Goal: Transaction & Acquisition: Purchase product/service

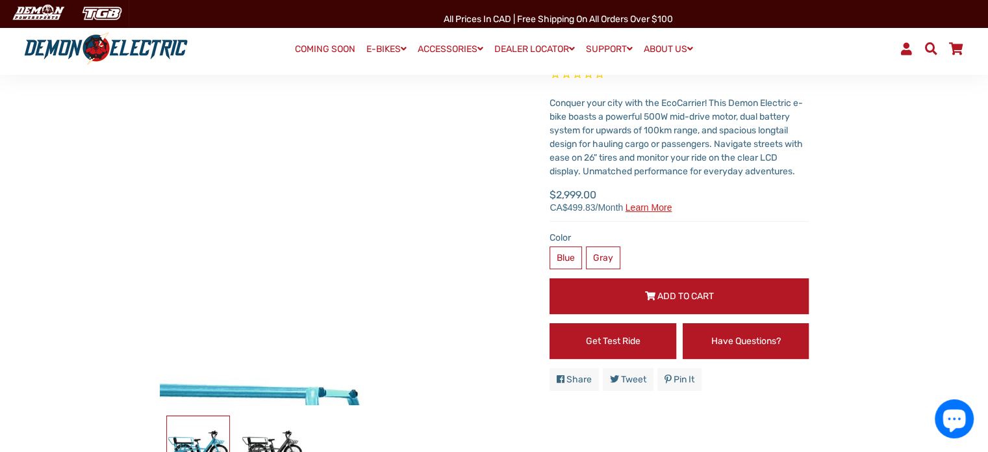
scroll to position [195, 0]
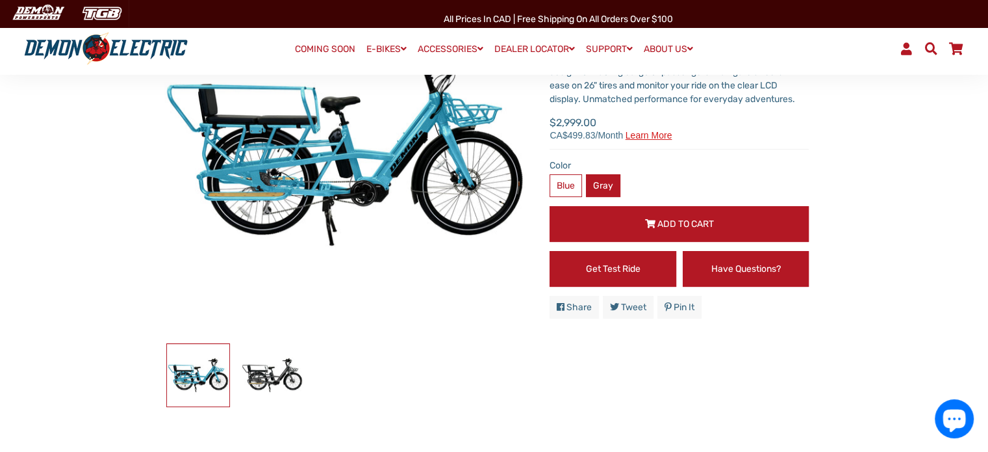
click at [598, 188] on label "Gray" at bounding box center [603, 185] width 34 height 23
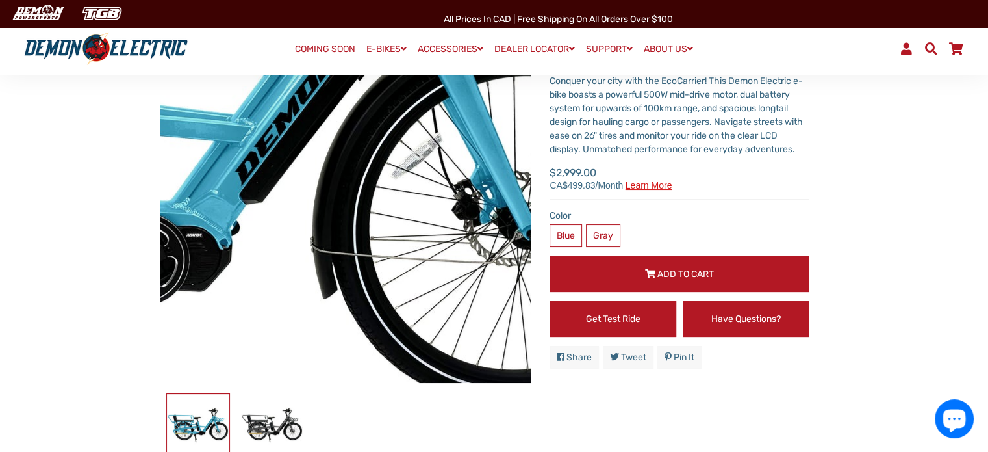
scroll to position [65, 0]
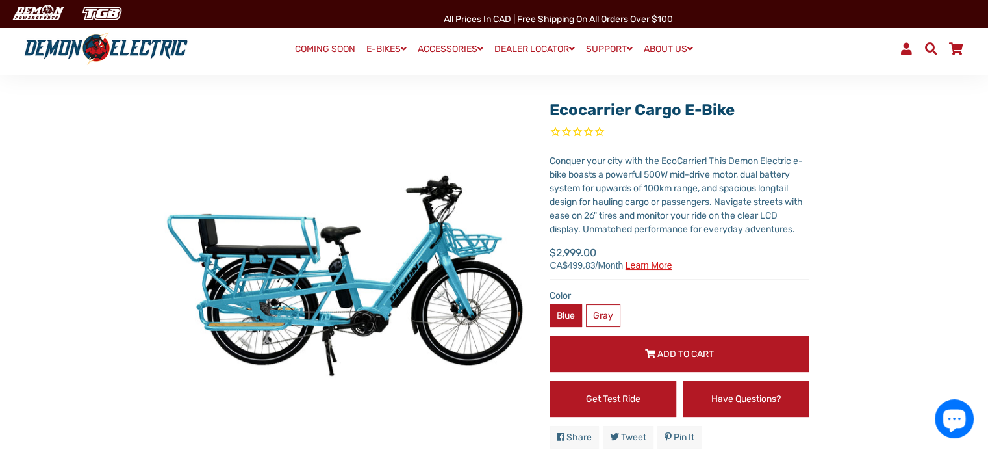
click at [566, 311] on label "Blue" at bounding box center [566, 315] width 32 height 23
click at [600, 311] on label "Gray" at bounding box center [603, 315] width 34 height 23
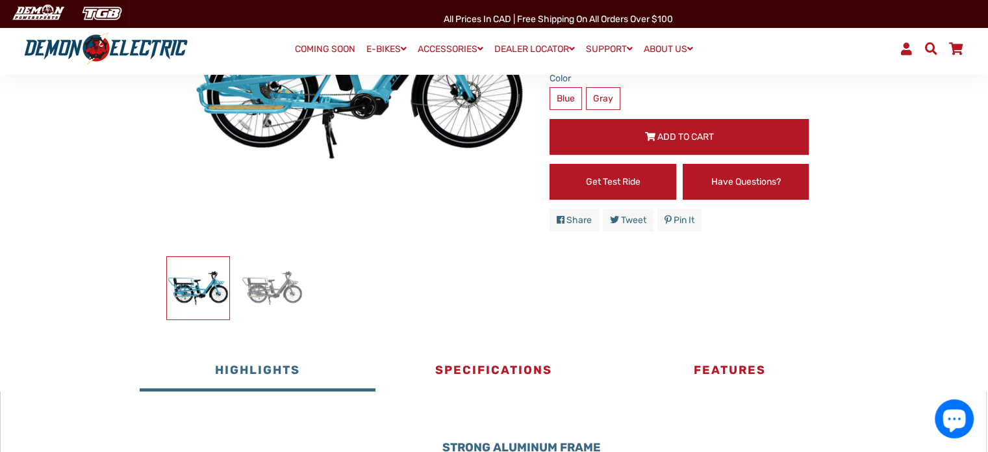
scroll to position [260, 0]
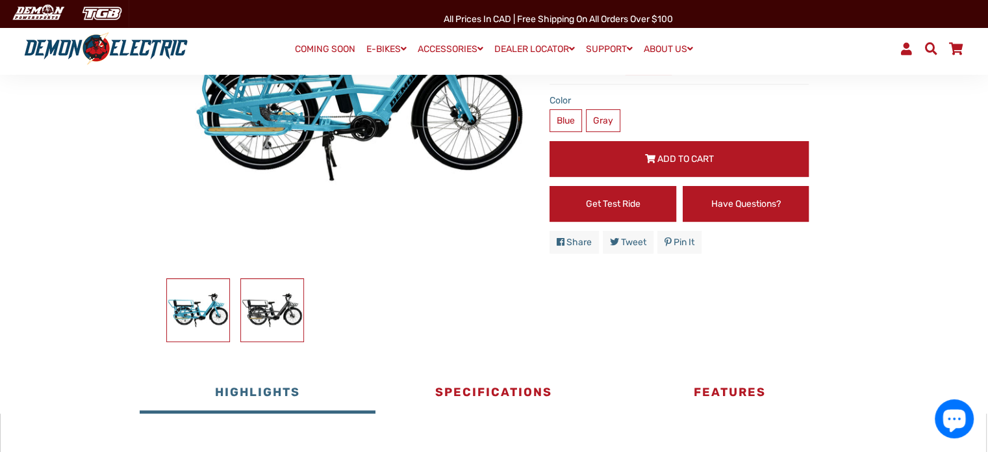
click at [275, 310] on img at bounding box center [272, 310] width 62 height 62
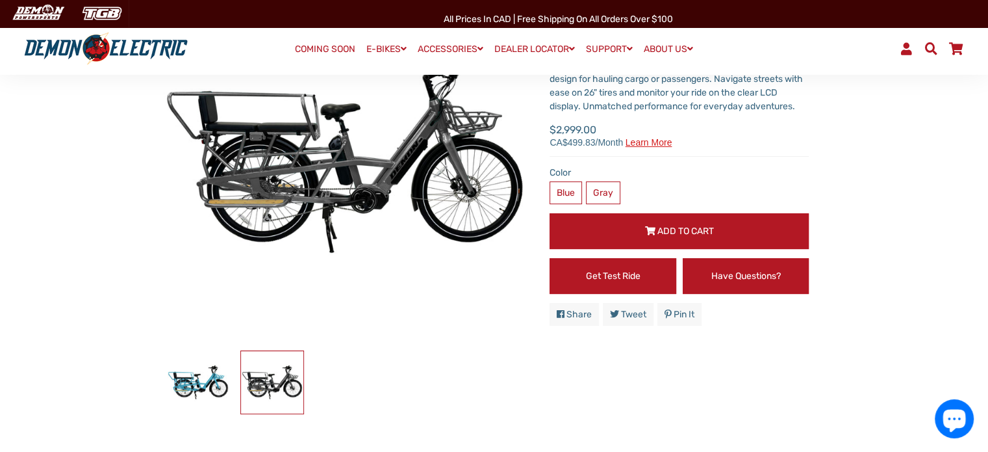
scroll to position [195, 0]
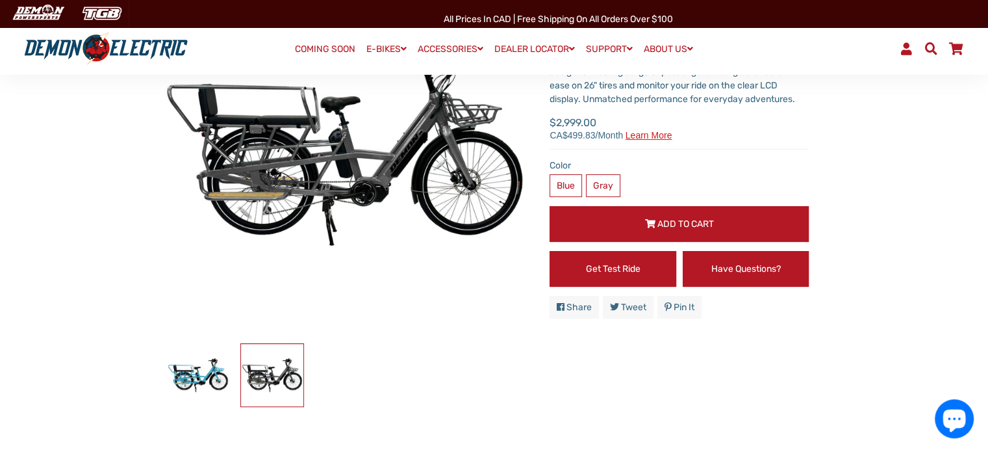
click at [718, 227] on button "Add to Cart" at bounding box center [679, 224] width 259 height 36
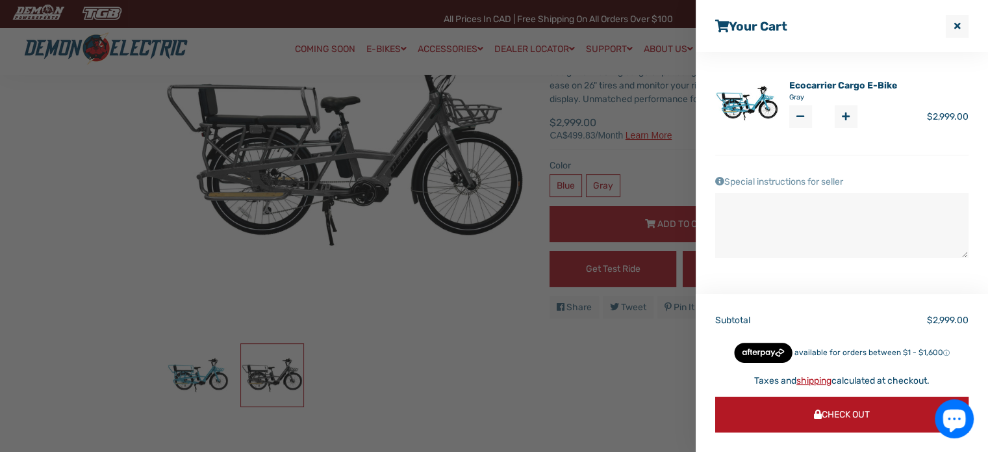
click at [839, 179] on label "Special instructions for seller" at bounding box center [841, 182] width 253 height 14
click at [839, 193] on textarea "Special instructions for seller" at bounding box center [841, 225] width 253 height 65
click at [722, 181] on span at bounding box center [719, 181] width 9 height 9
click at [722, 193] on textarea "Special instructions for seller" at bounding box center [841, 225] width 253 height 65
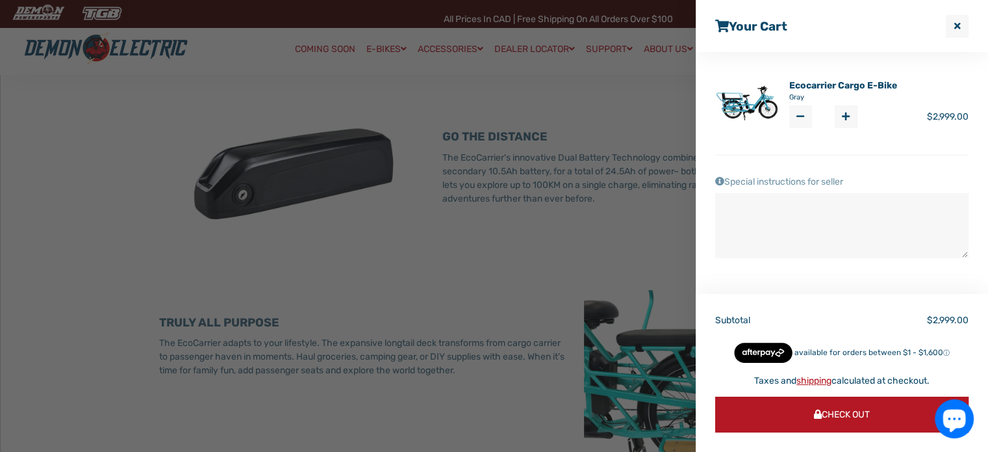
scroll to position [1170, 0]
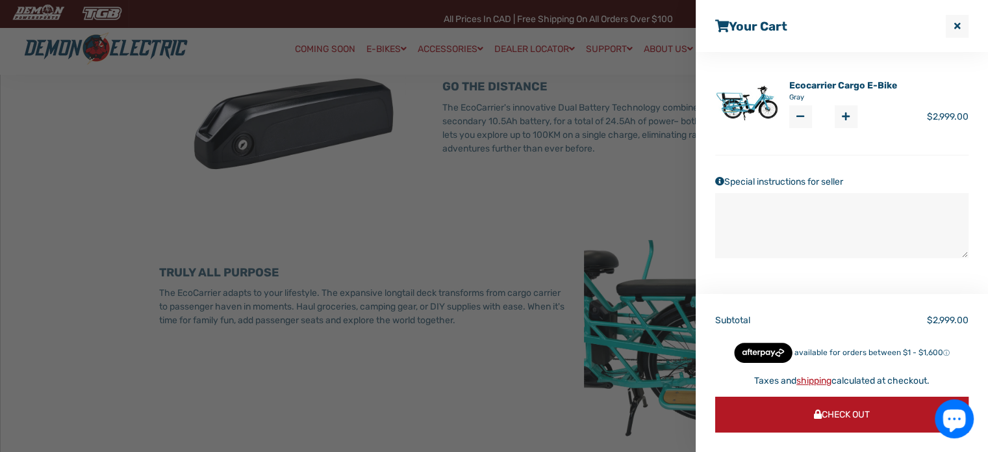
click at [852, 423] on button "Check Out" at bounding box center [841, 414] width 253 height 36
